Goal: Task Accomplishment & Management: Complete application form

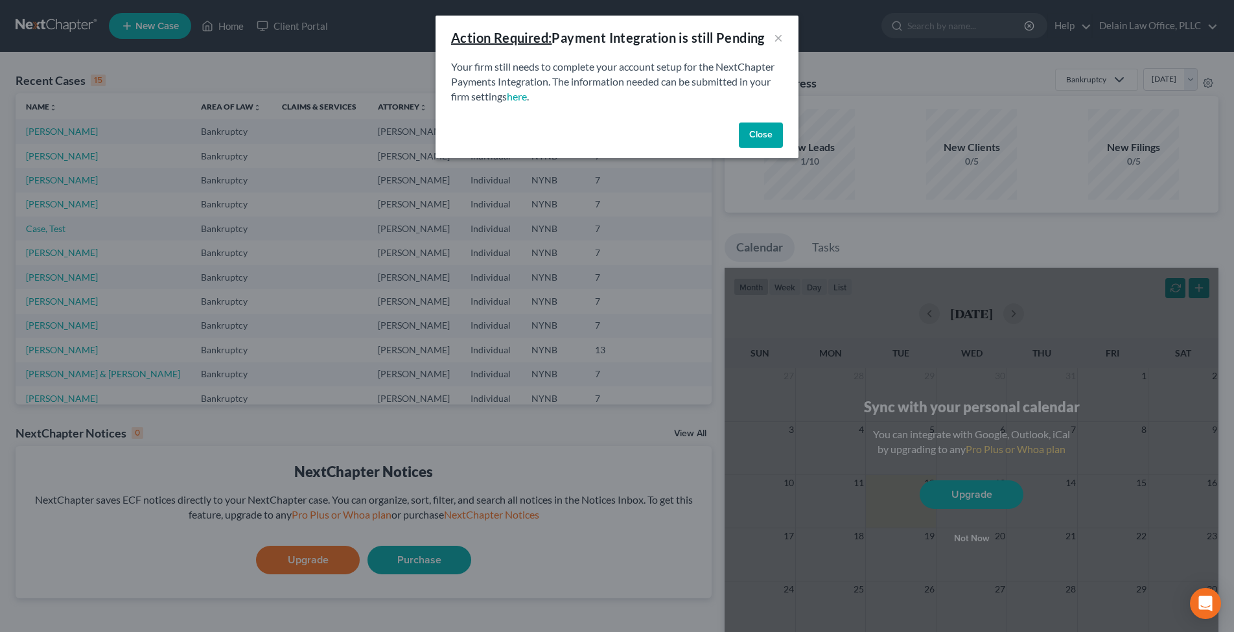
click at [760, 138] on button "Close" at bounding box center [761, 135] width 44 height 26
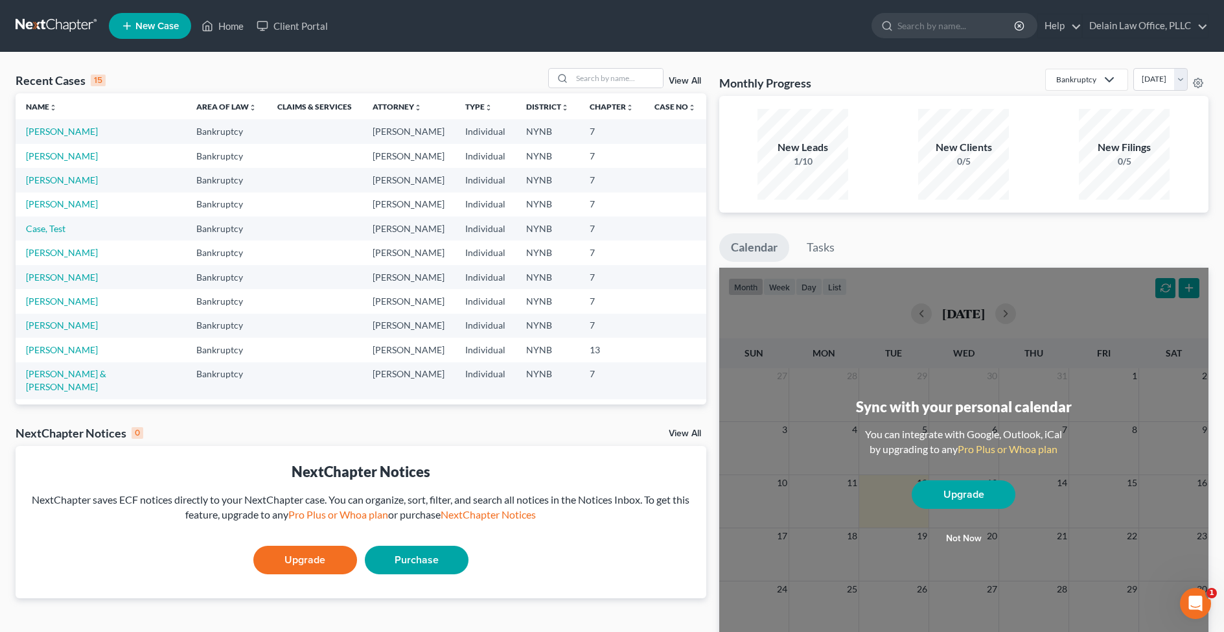
click at [152, 21] on span "New Case" at bounding box center [156, 26] width 43 height 10
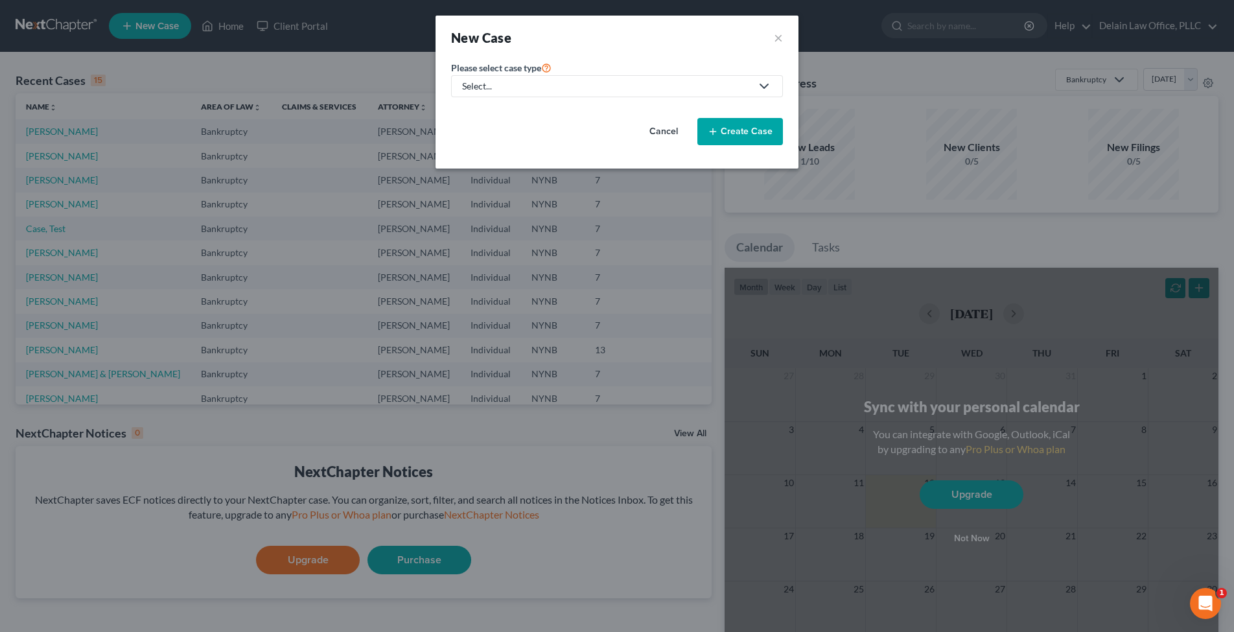
click at [586, 89] on div "Select..." at bounding box center [606, 86] width 289 height 13
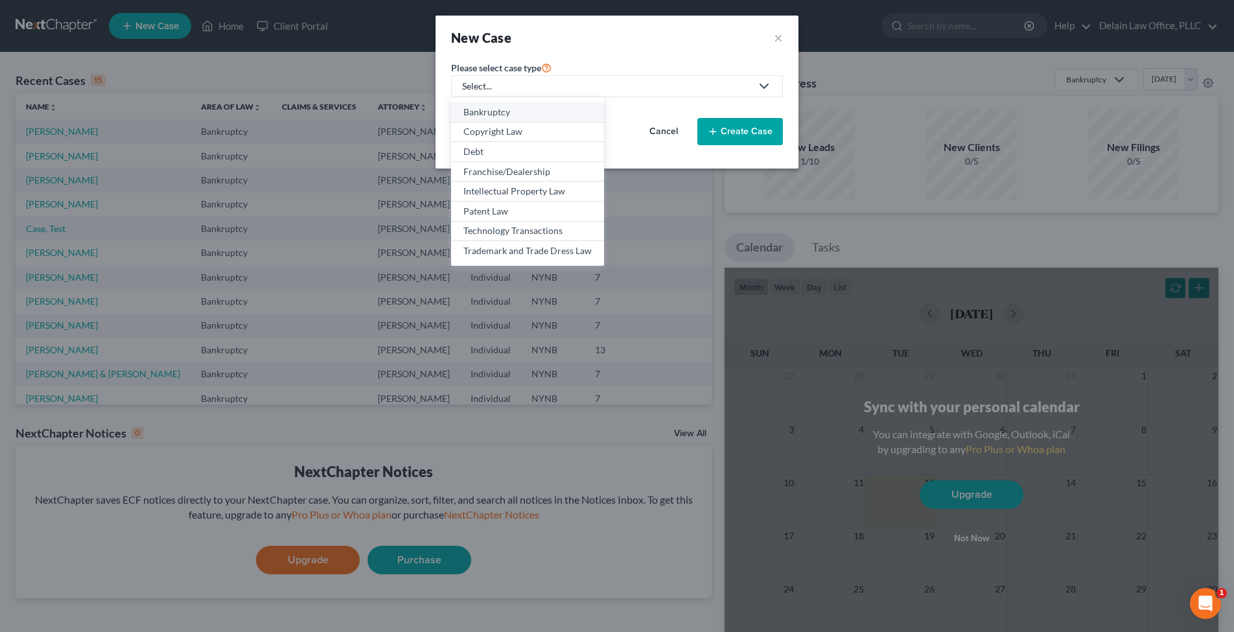
click at [547, 115] on div "Bankruptcy" at bounding box center [527, 112] width 128 height 13
select select "54"
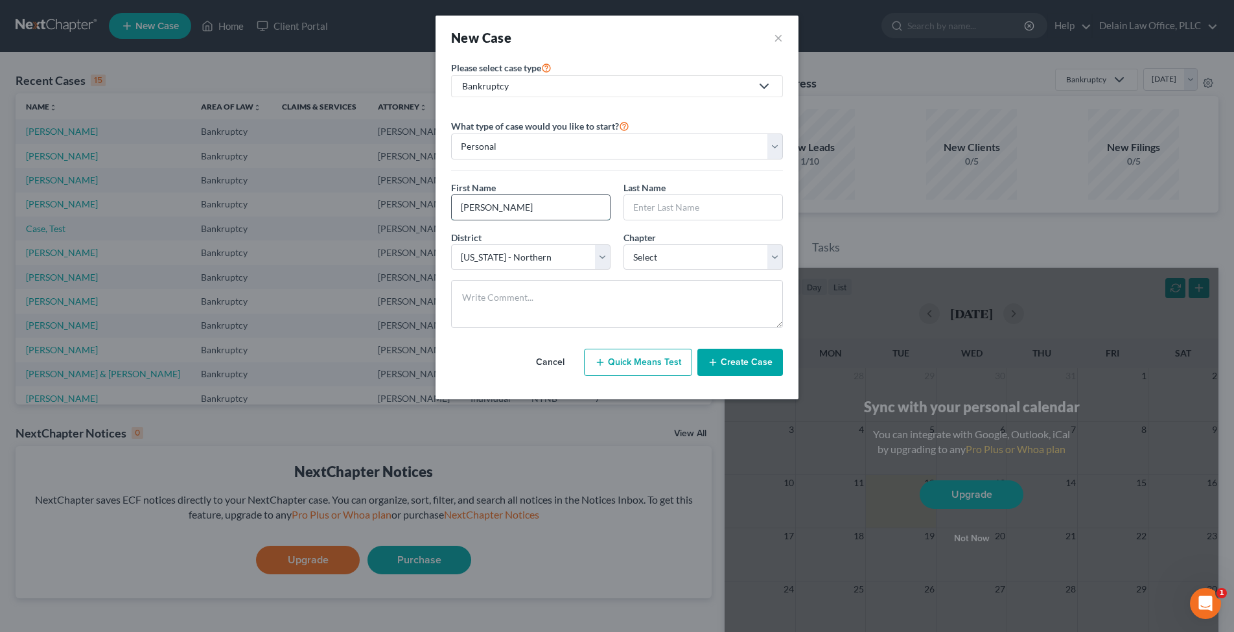
type input "[PERSON_NAME]"
select select "0"
click at [620, 291] on textarea at bounding box center [617, 304] width 332 height 48
type textarea "This case was converted to Ch 7 from Ch 13."
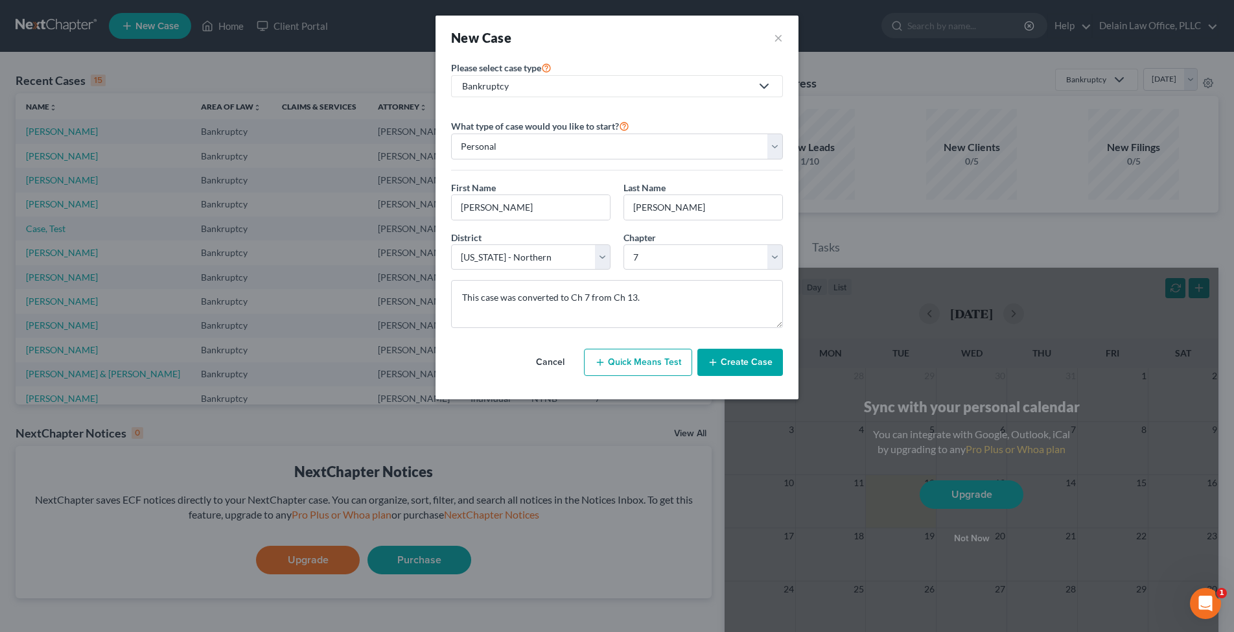
click at [737, 353] on button "Create Case" at bounding box center [740, 362] width 86 height 27
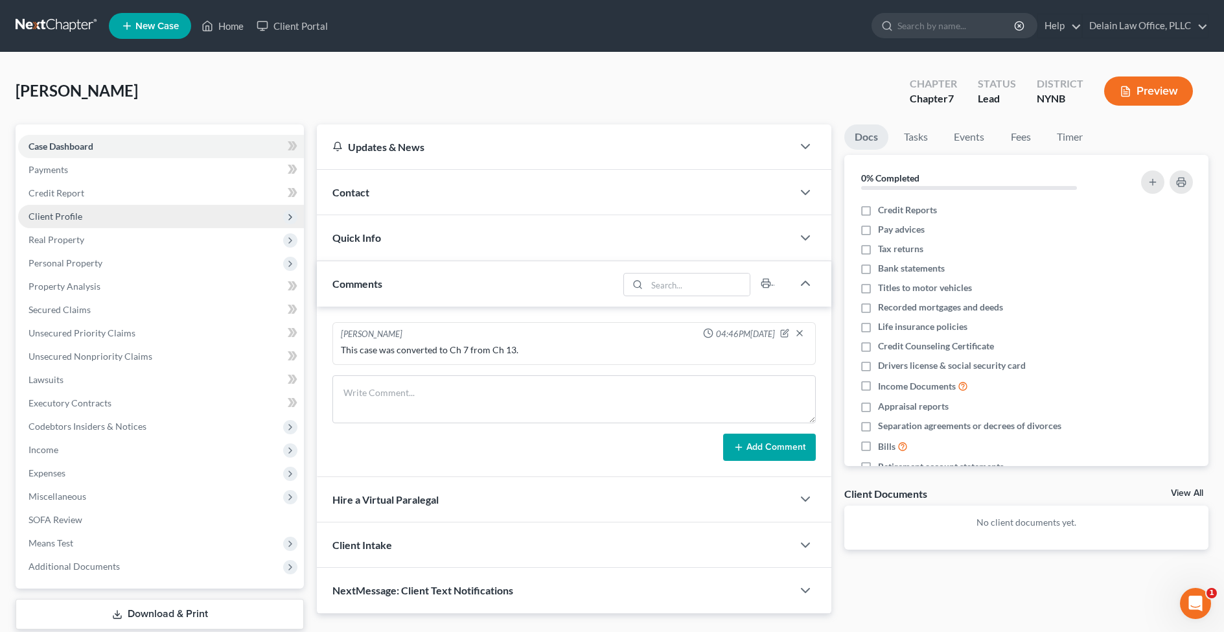
click at [177, 215] on span "Client Profile" at bounding box center [161, 216] width 286 height 23
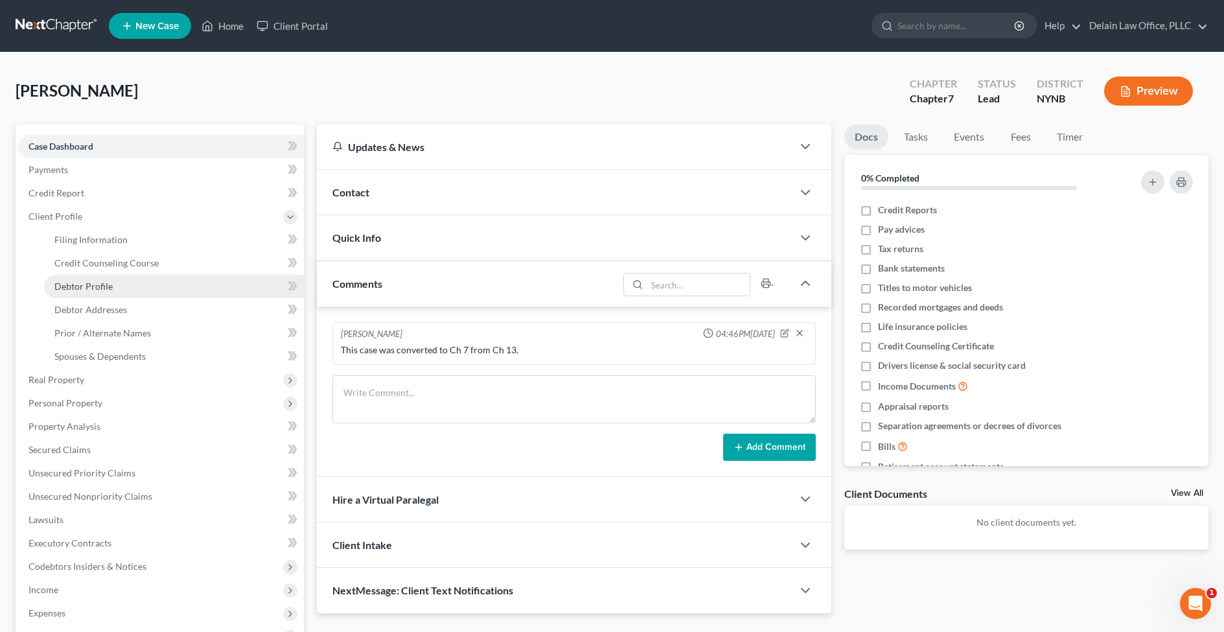
click at [172, 284] on link "Debtor Profile" at bounding box center [174, 286] width 260 height 23
select select "0"
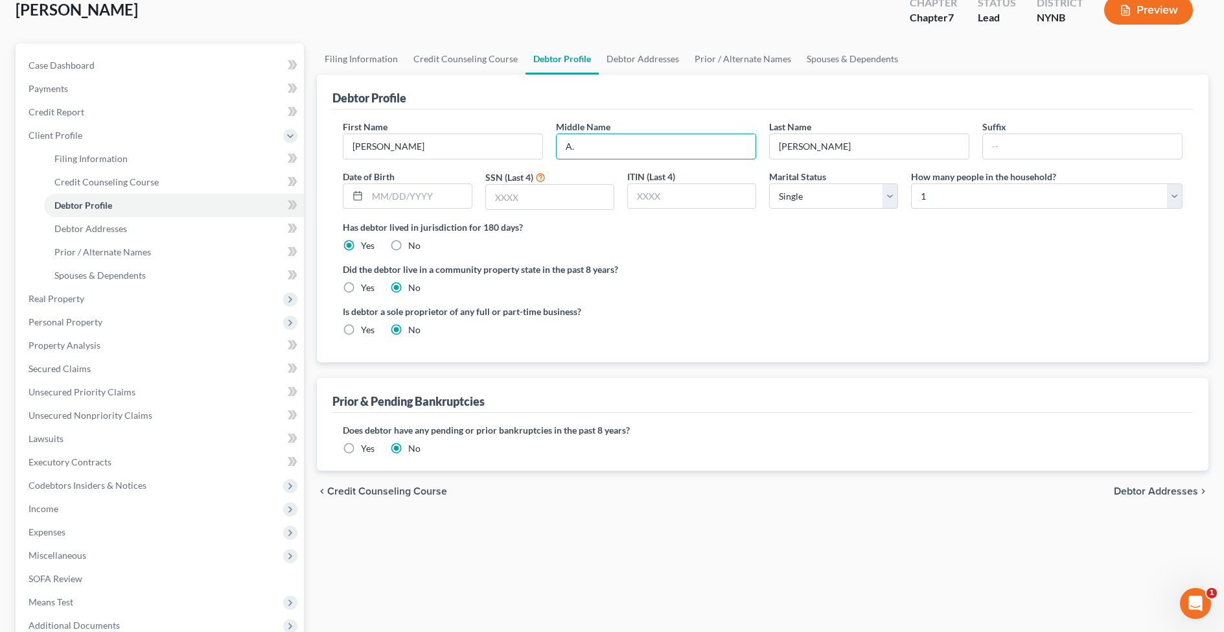
scroll to position [83, 0]
type input "A."
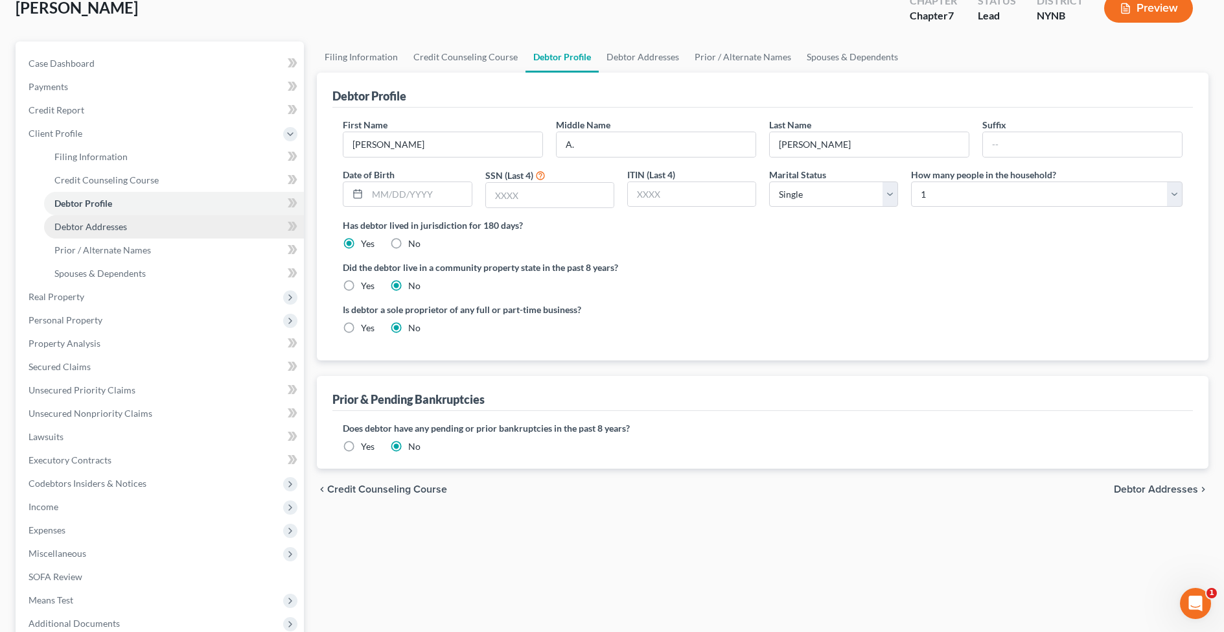
click at [190, 225] on link "Debtor Addresses" at bounding box center [174, 226] width 260 height 23
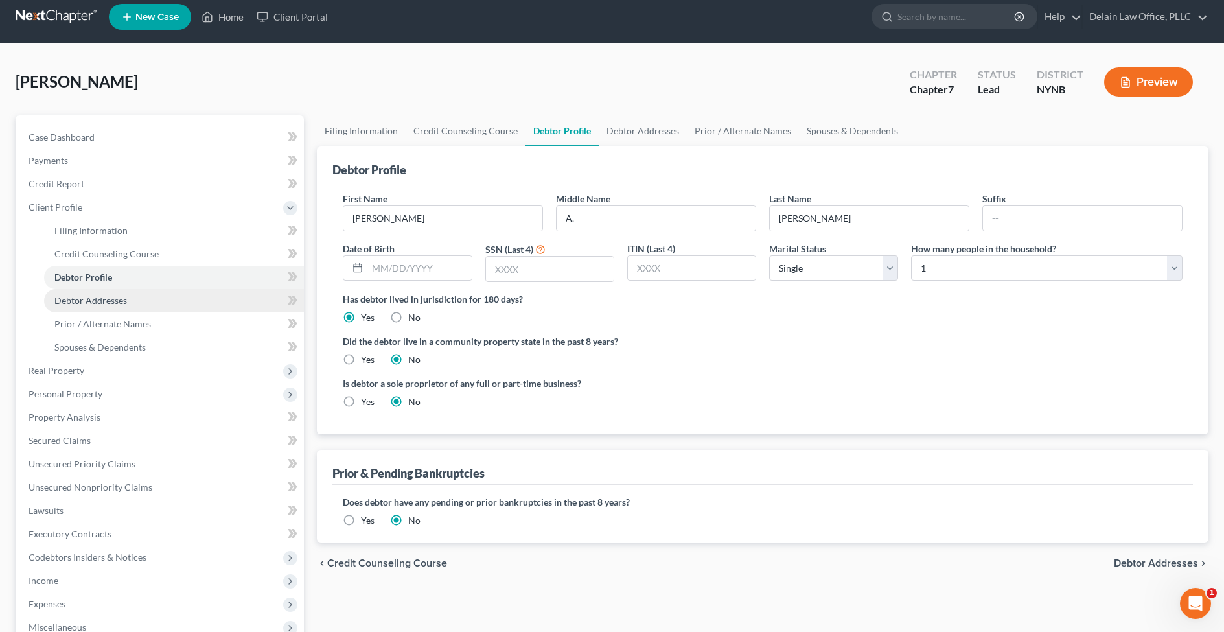
select select "0"
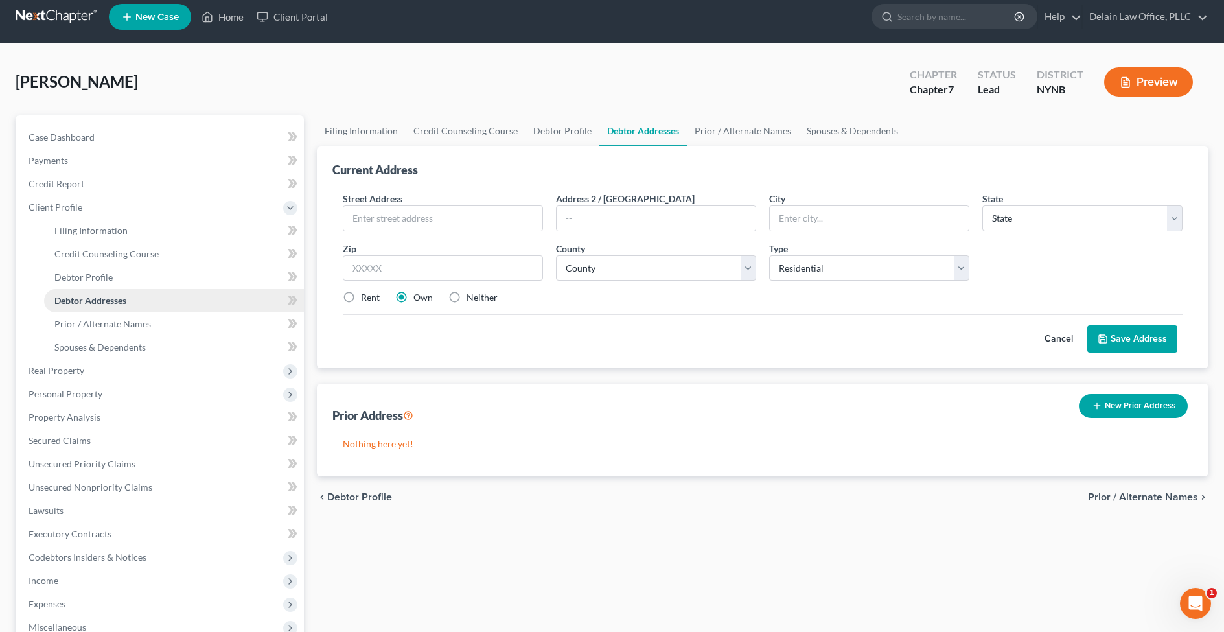
scroll to position [0, 0]
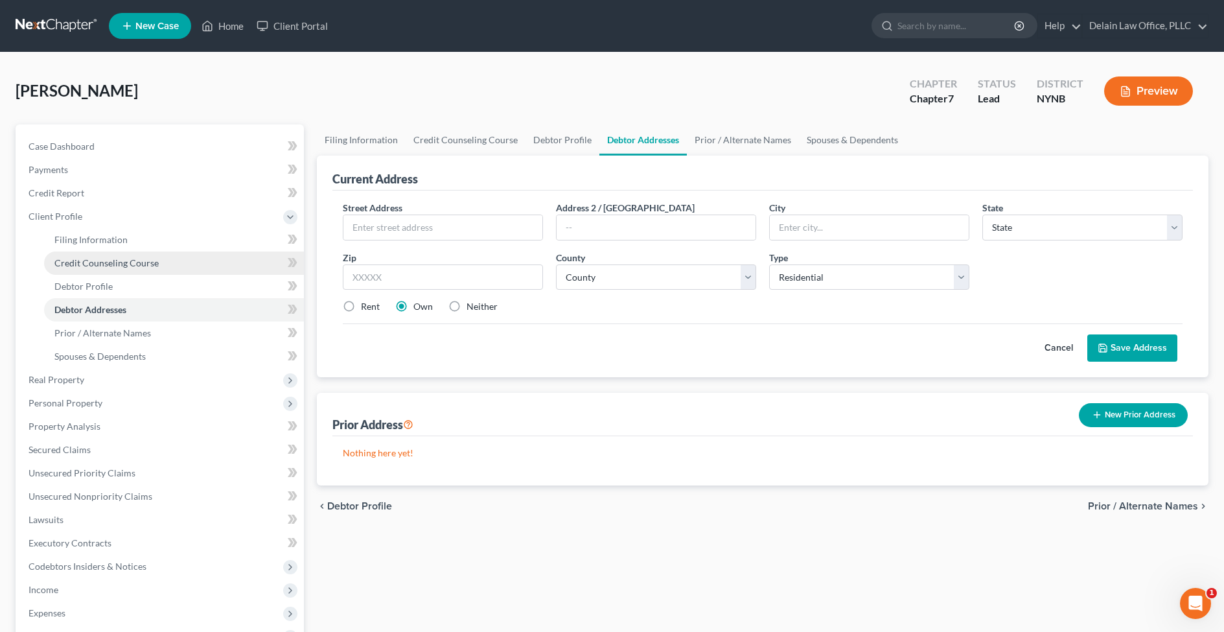
click at [159, 262] on link "Credit Counseling Course" at bounding box center [174, 262] width 260 height 23
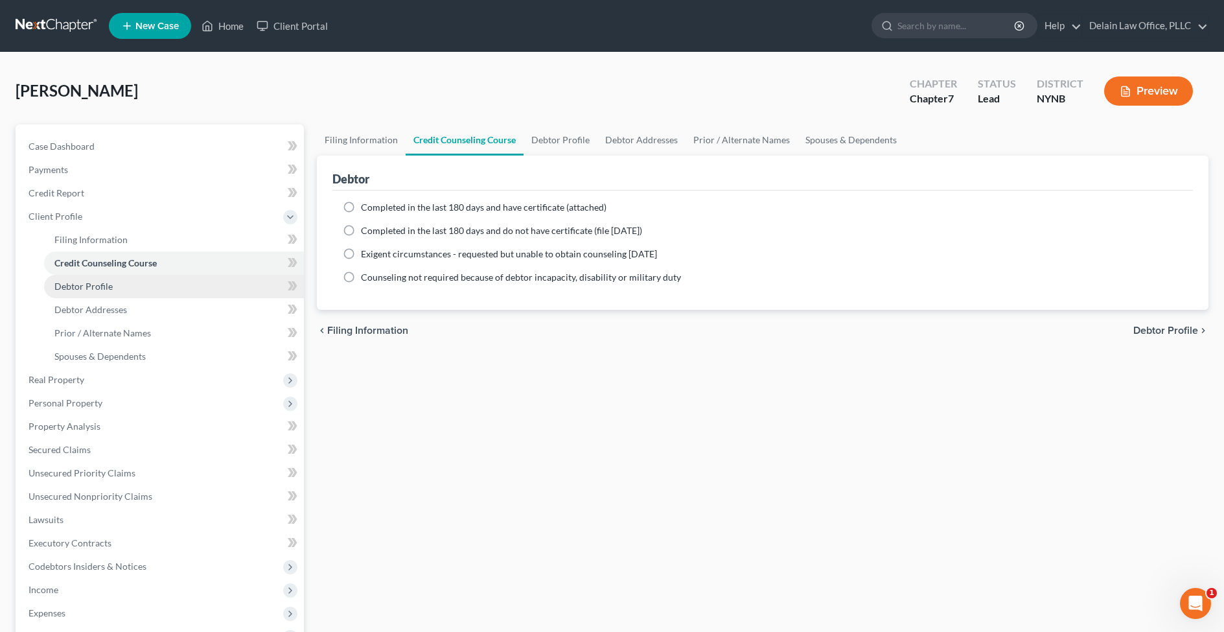
click at [234, 285] on link "Debtor Profile" at bounding box center [174, 286] width 260 height 23
select select "0"
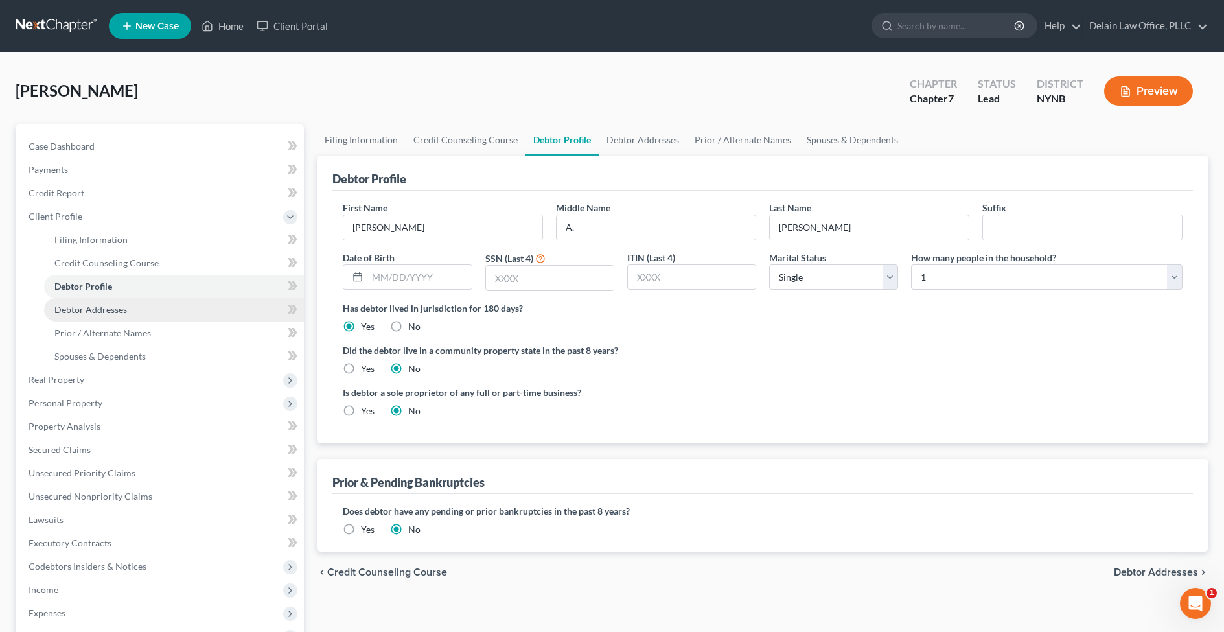
click at [218, 308] on link "Debtor Addresses" at bounding box center [174, 309] width 260 height 23
select select "0"
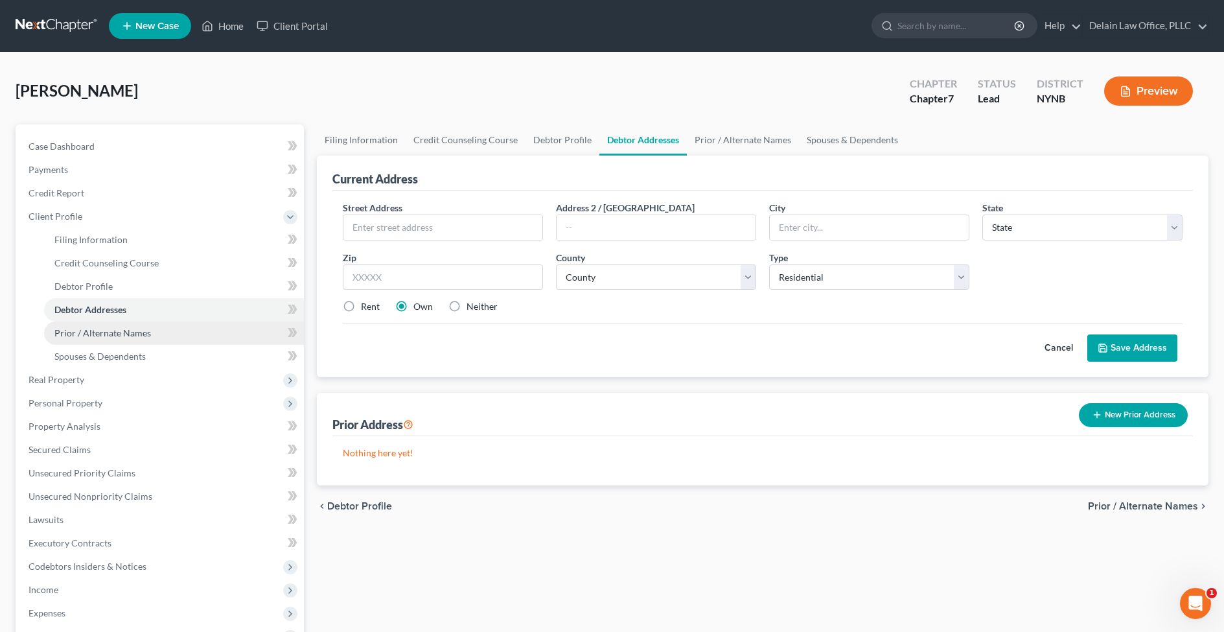
click at [172, 327] on link "Prior / Alternate Names" at bounding box center [174, 332] width 260 height 23
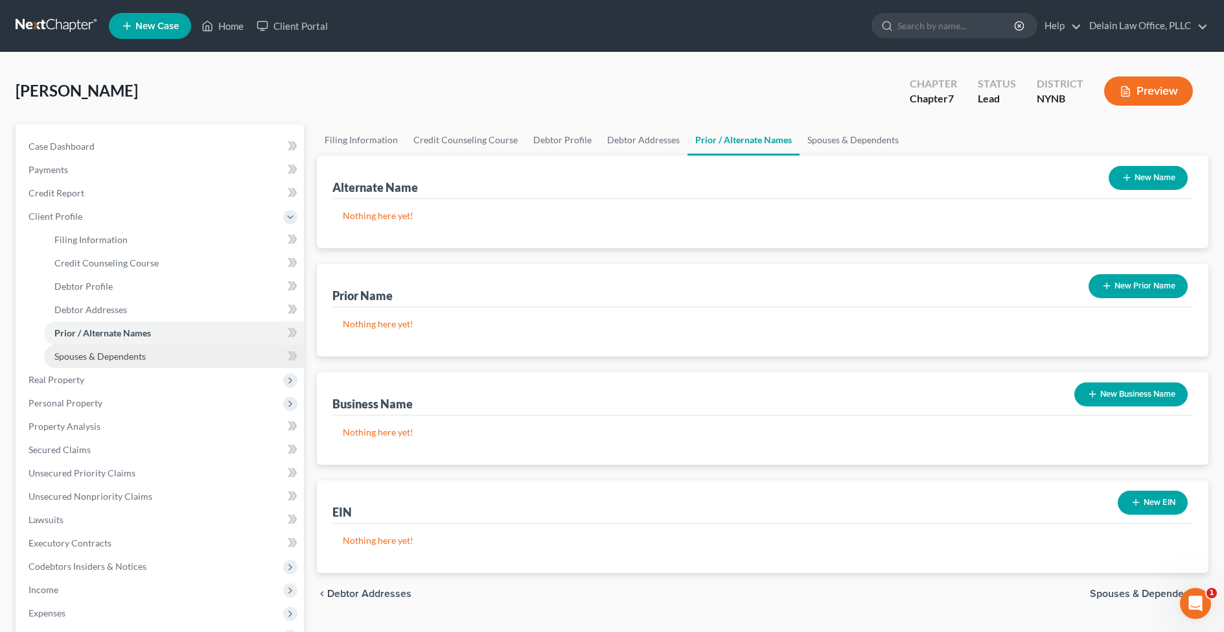
click at [185, 354] on link "Spouses & Dependents" at bounding box center [174, 356] width 260 height 23
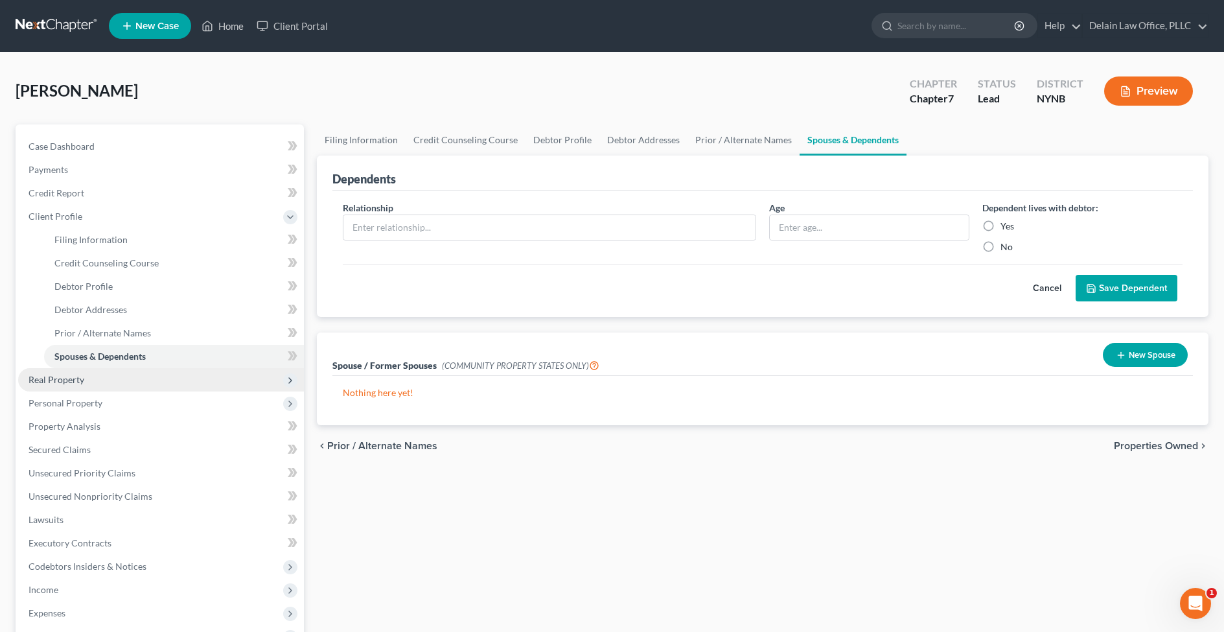
click at [188, 376] on span "Real Property" at bounding box center [161, 379] width 286 height 23
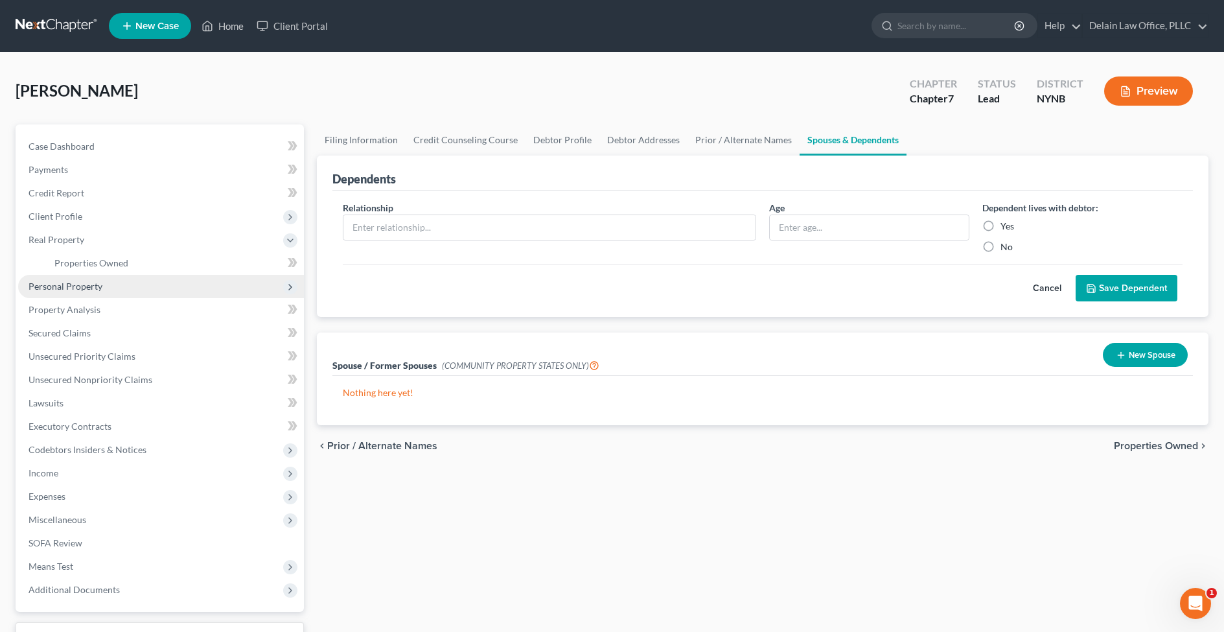
click at [197, 285] on span "Personal Property" at bounding box center [161, 286] width 286 height 23
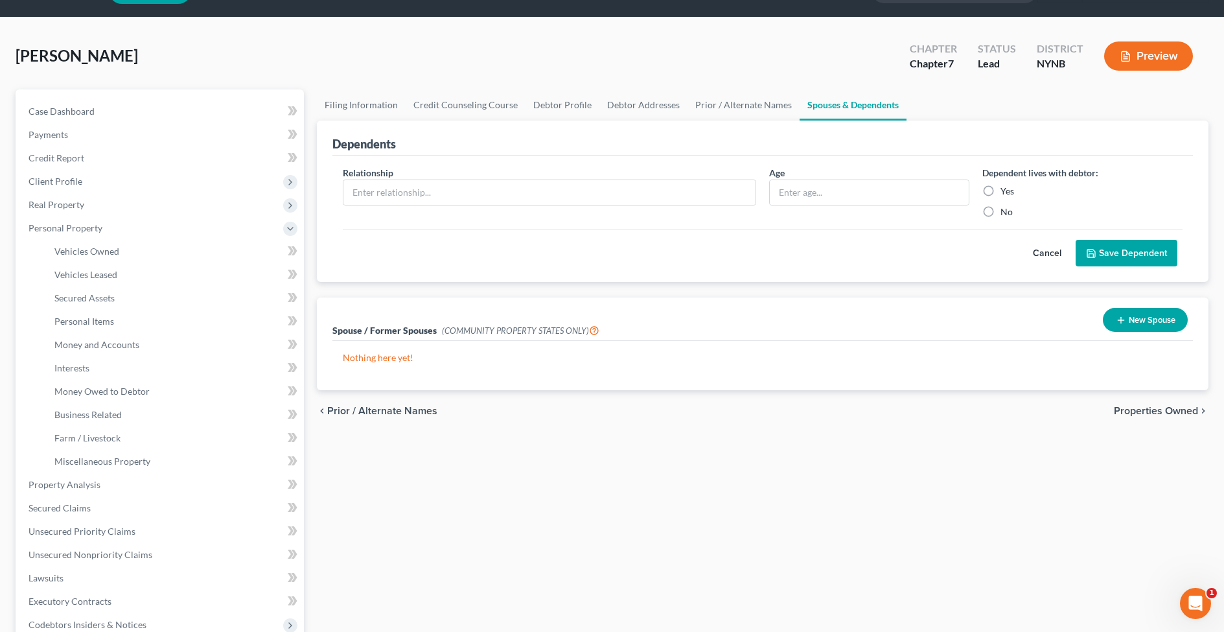
scroll to position [33, 0]
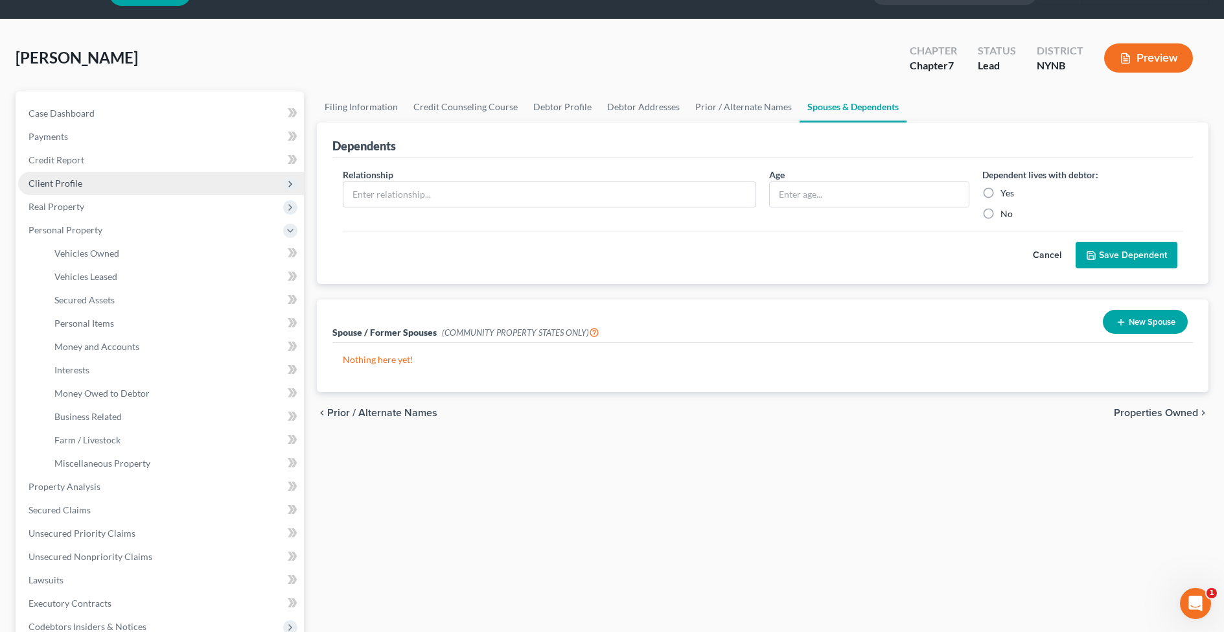
click at [106, 189] on span "Client Profile" at bounding box center [161, 183] width 286 height 23
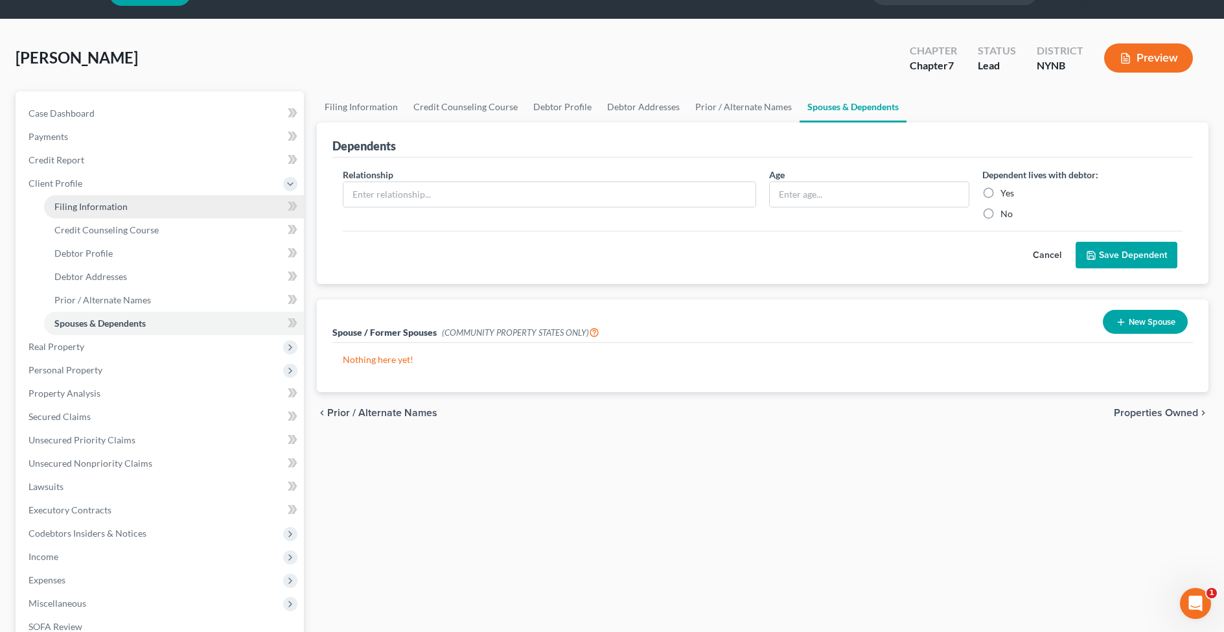
click at [109, 198] on link "Filing Information" at bounding box center [174, 206] width 260 height 23
select select "1"
select select "0"
select select "54"
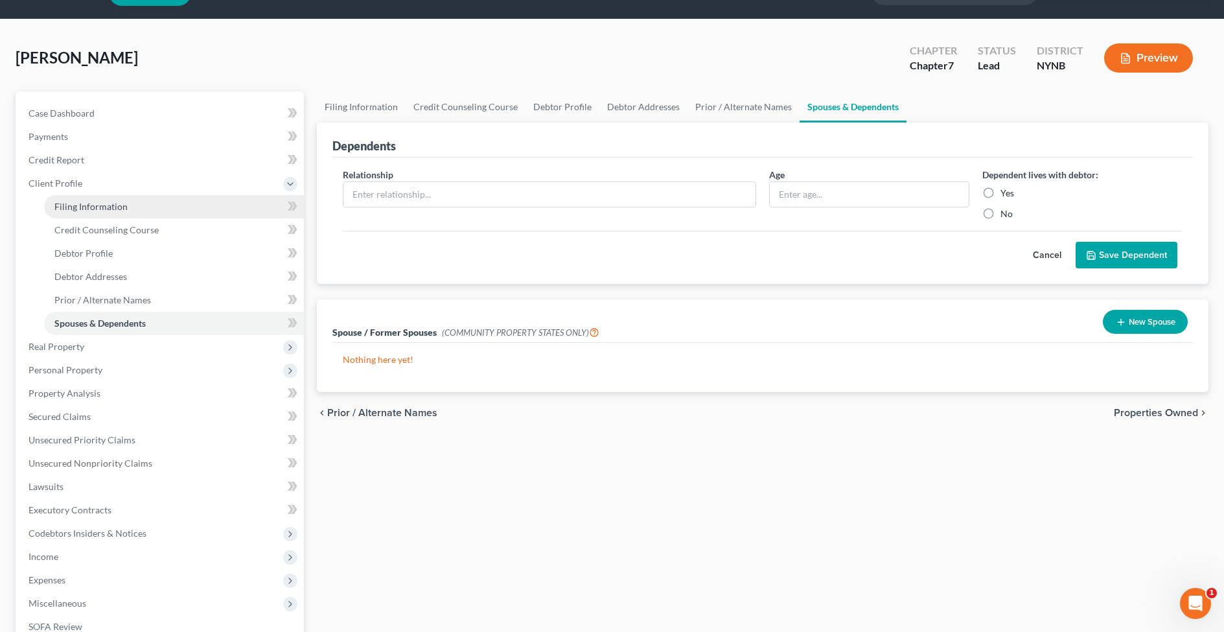
select select "35"
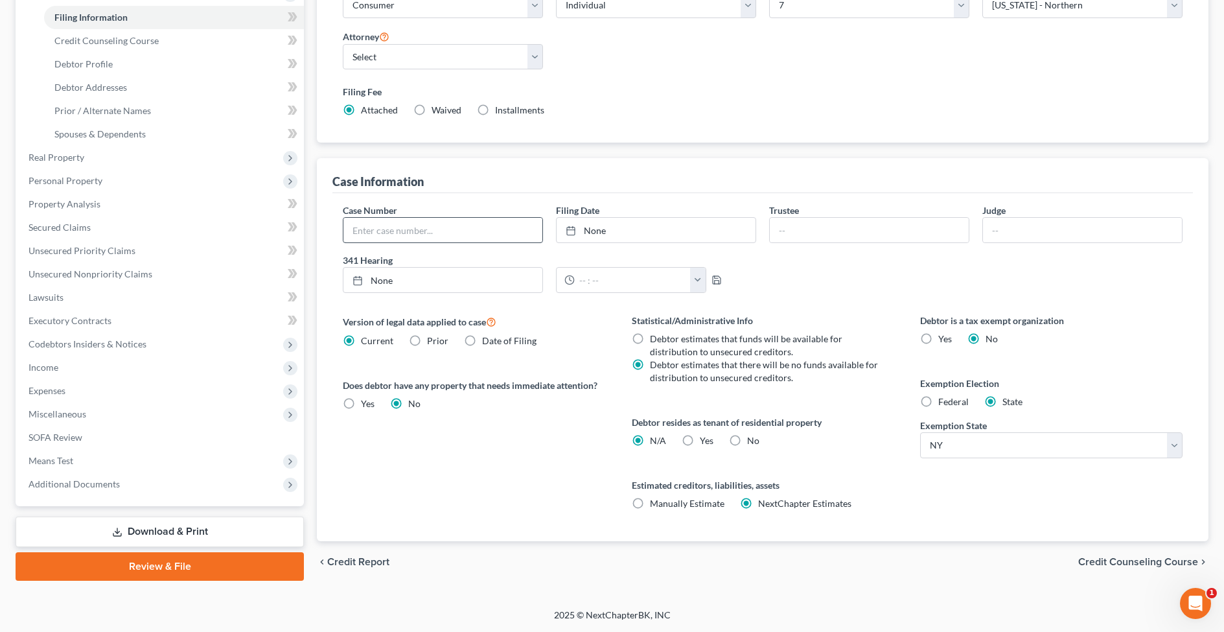
scroll to position [222, 0]
click at [459, 230] on input "text" at bounding box center [442, 230] width 199 height 25
